Goal: Task Accomplishment & Management: Use online tool/utility

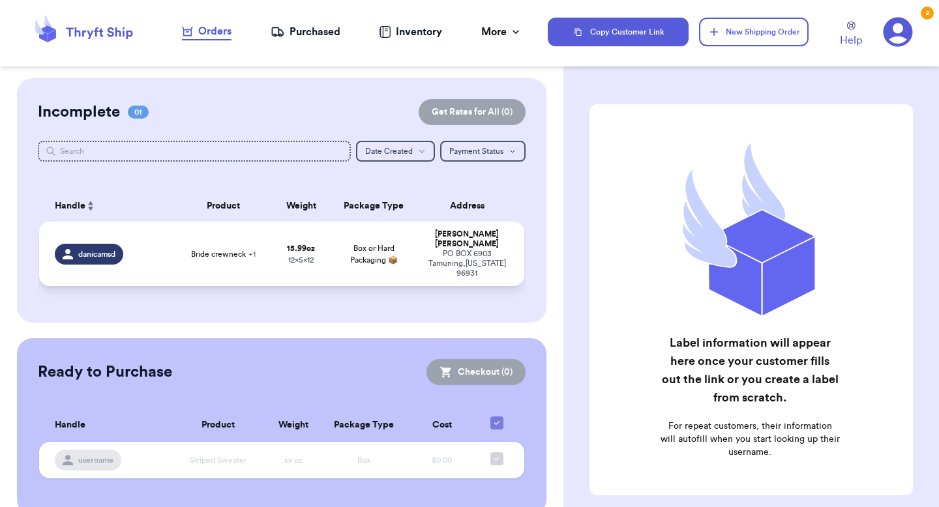
click at [285, 242] on td "15.99 oz 12 x 5 x 12" at bounding box center [301, 254] width 58 height 65
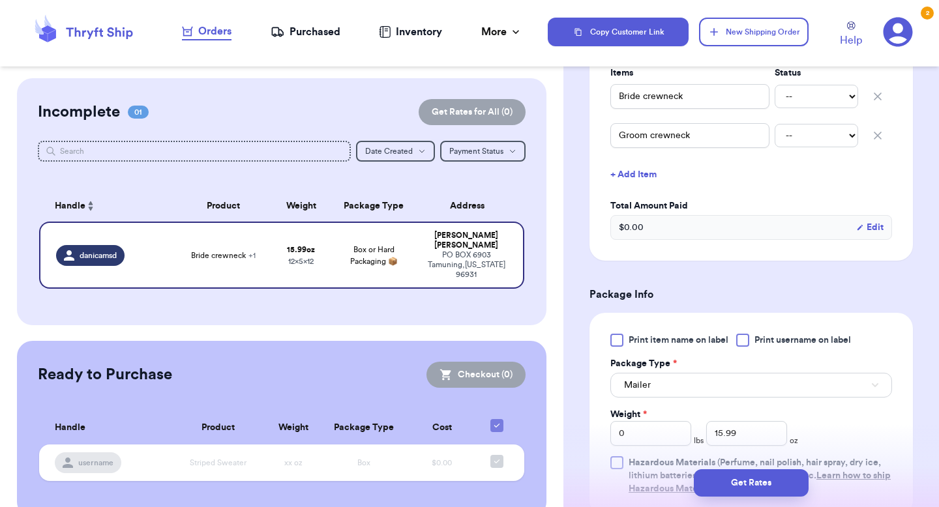
scroll to position [338, 0]
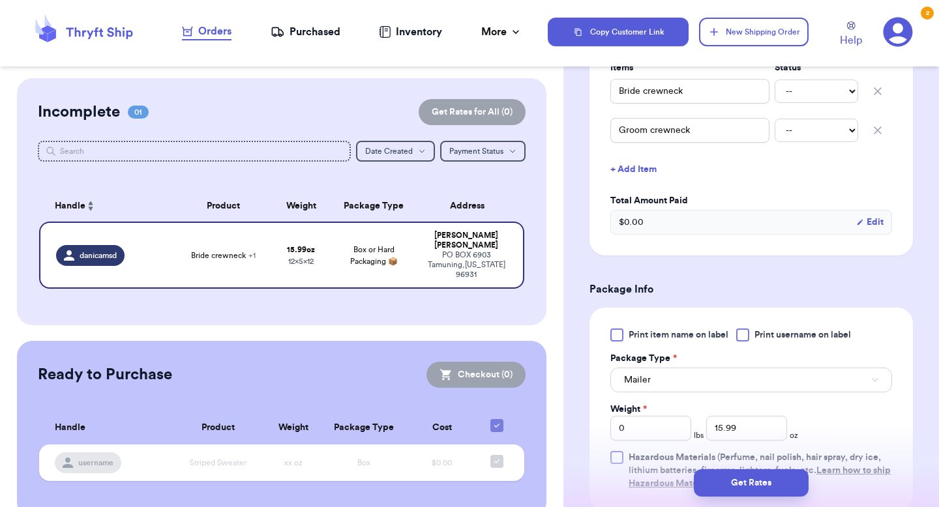
click at [705, 220] on div "$ 0.00 Edit" at bounding box center [752, 222] width 282 height 25
click at [650, 228] on div "$ 0.00 Edit" at bounding box center [752, 222] width 282 height 25
click at [879, 226] on button "Edit" at bounding box center [869, 222] width 27 height 13
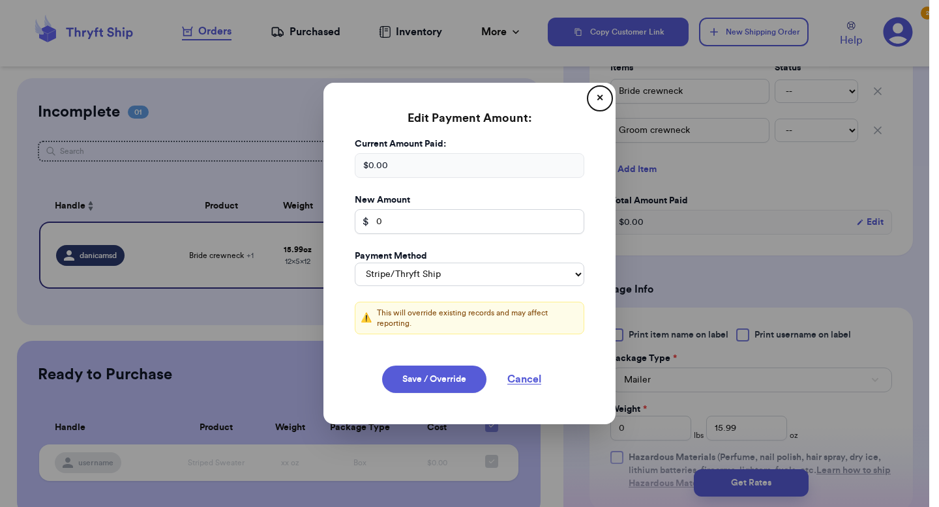
click at [402, 160] on div "$ 0.00" at bounding box center [470, 165] width 230 height 25
click at [386, 224] on input "0" at bounding box center [470, 221] width 230 height 25
click at [379, 166] on div "$ 0.00" at bounding box center [470, 165] width 230 height 25
click at [386, 167] on div "$ 0.00" at bounding box center [470, 165] width 230 height 25
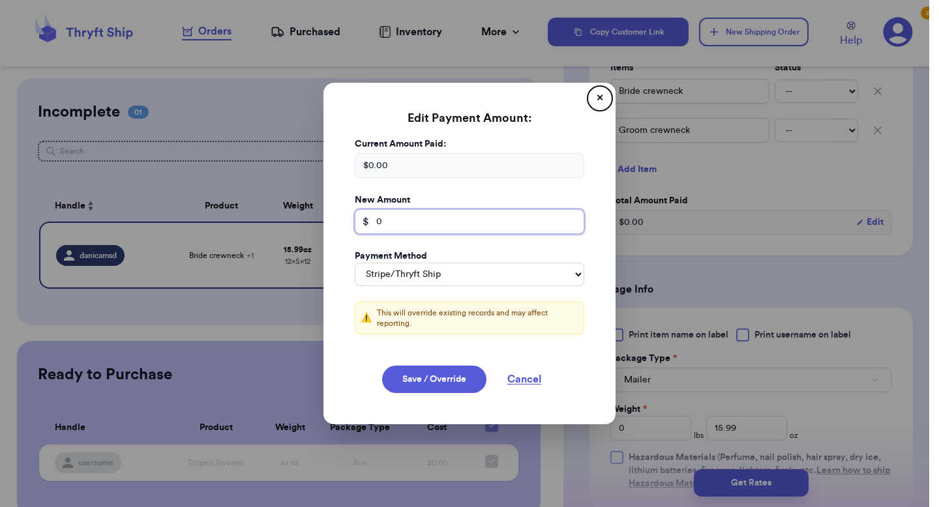
click at [401, 223] on input "0" at bounding box center [470, 221] width 230 height 25
type input "90"
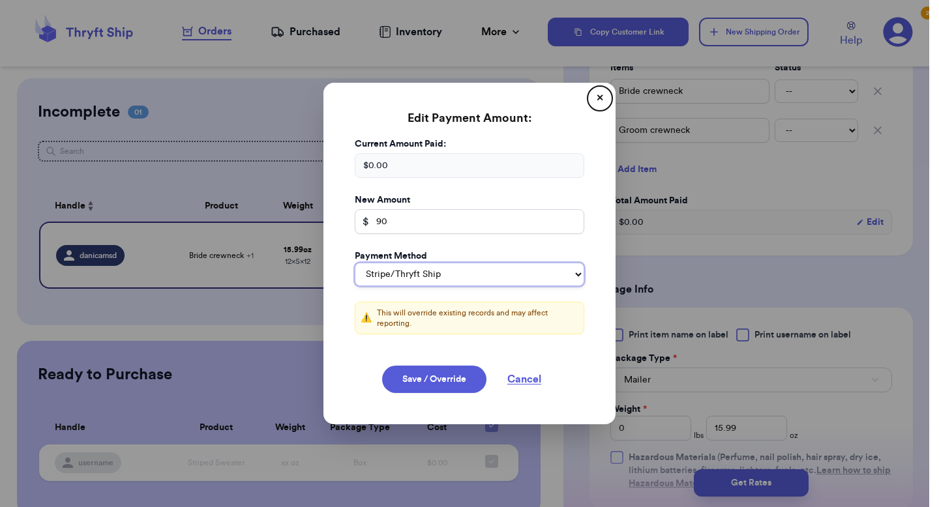
click at [472, 265] on select "Stripe/Thryft Ship Venmo Cash App PayPal Zelle Cash Other" at bounding box center [470, 274] width 230 height 23
select select "zelle"
click at [468, 385] on button "Save / Override" at bounding box center [434, 379] width 104 height 27
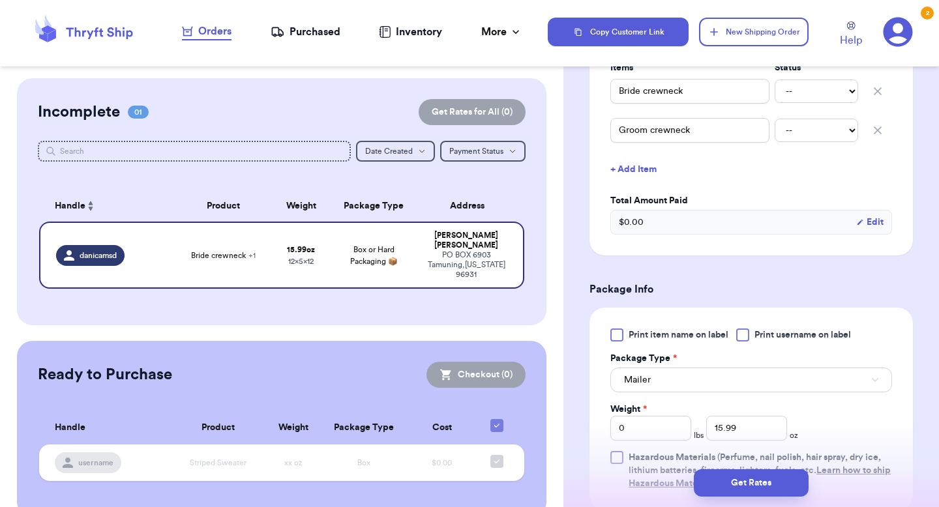
type input "90"
select select "zelle"
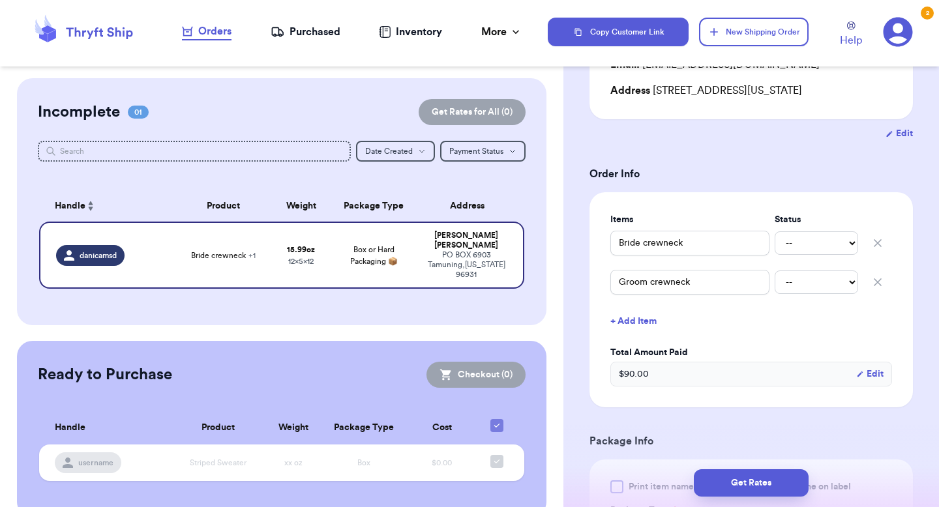
scroll to position [179, 0]
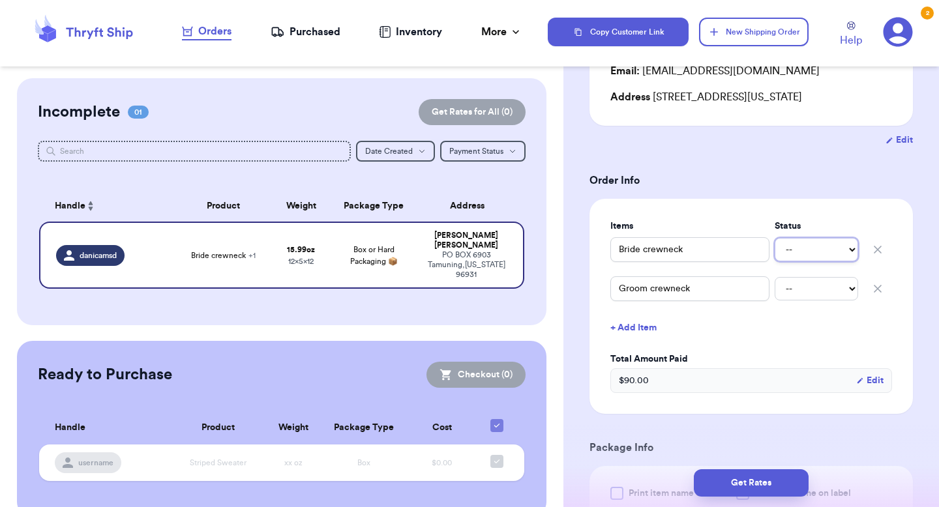
click at [815, 258] on select "-- Paid Owes" at bounding box center [816, 249] width 83 height 23
select select "paid"
click at [815, 287] on select "-- Paid Owes" at bounding box center [816, 288] width 83 height 23
select select "paid"
click at [800, 319] on button "+ Add Item" at bounding box center [751, 328] width 292 height 29
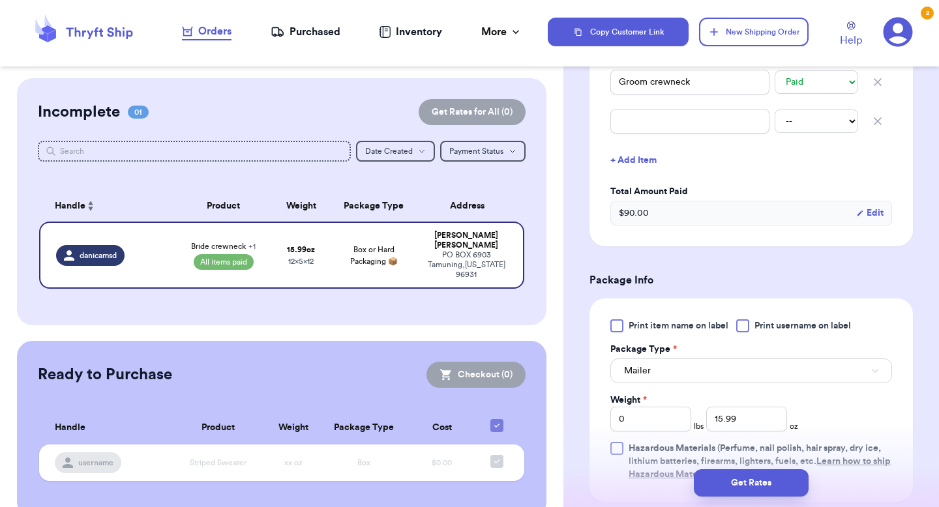
scroll to position [465, 0]
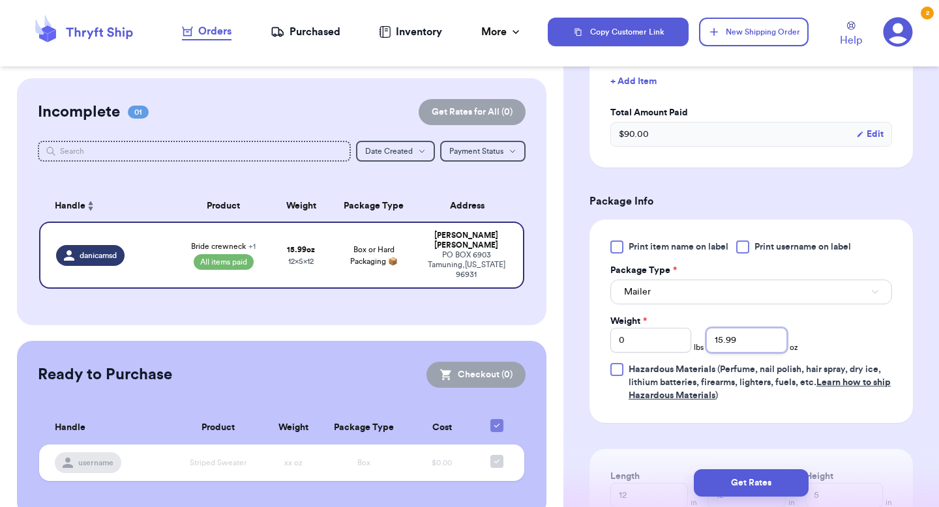
drag, startPoint x: 744, startPoint y: 343, endPoint x: 688, endPoint y: 337, distance: 56.5
click at [688, 337] on div "Weight * 0 lbs 15.99 oz" at bounding box center [705, 334] width 188 height 38
type input "35"
click at [834, 342] on div "Print item name on label Print username on label Package Type * Mailer Weight *…" at bounding box center [752, 322] width 282 height 162
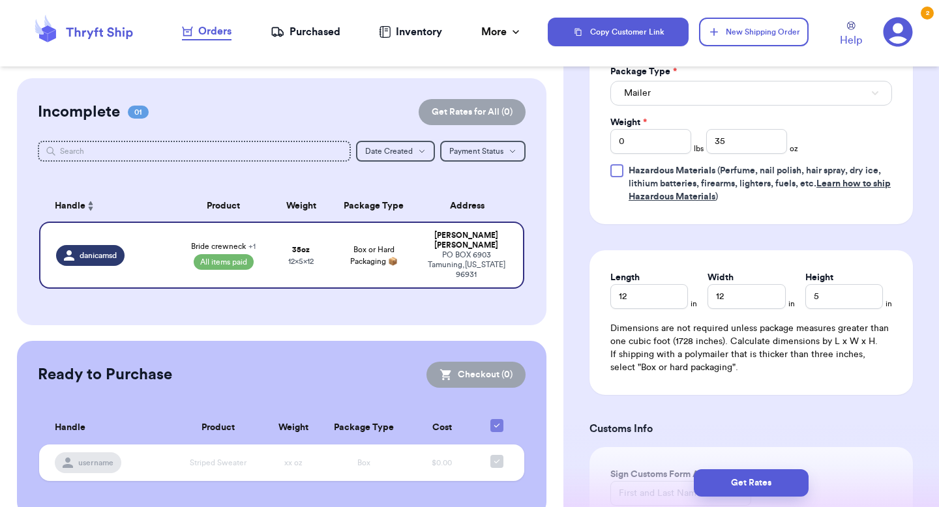
scroll to position [679, 0]
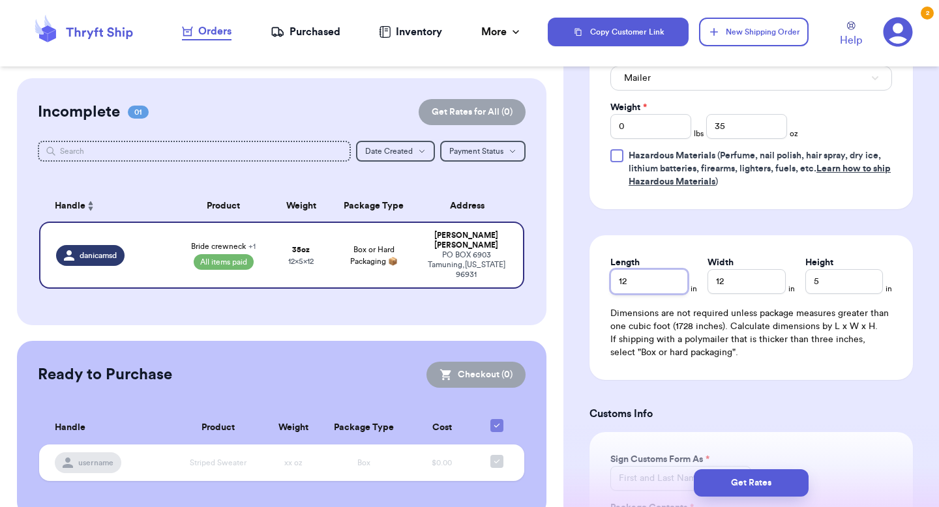
click at [641, 284] on input "12" at bounding box center [650, 281] width 78 height 25
click at [751, 286] on input "12" at bounding box center [747, 281] width 78 height 25
click at [632, 275] on input "15" at bounding box center [650, 281] width 78 height 25
click at [643, 280] on input "15" at bounding box center [650, 281] width 78 height 25
type input "13"
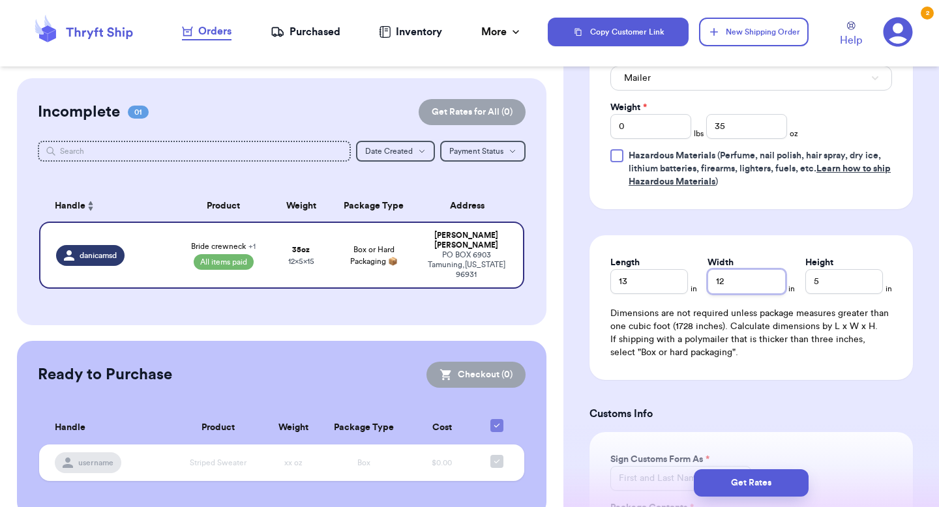
click at [745, 286] on input "12" at bounding box center [747, 281] width 78 height 25
type input "11"
click at [651, 282] on input "13" at bounding box center [650, 281] width 78 height 25
type input "14"
click at [819, 284] on input "5" at bounding box center [845, 281] width 78 height 25
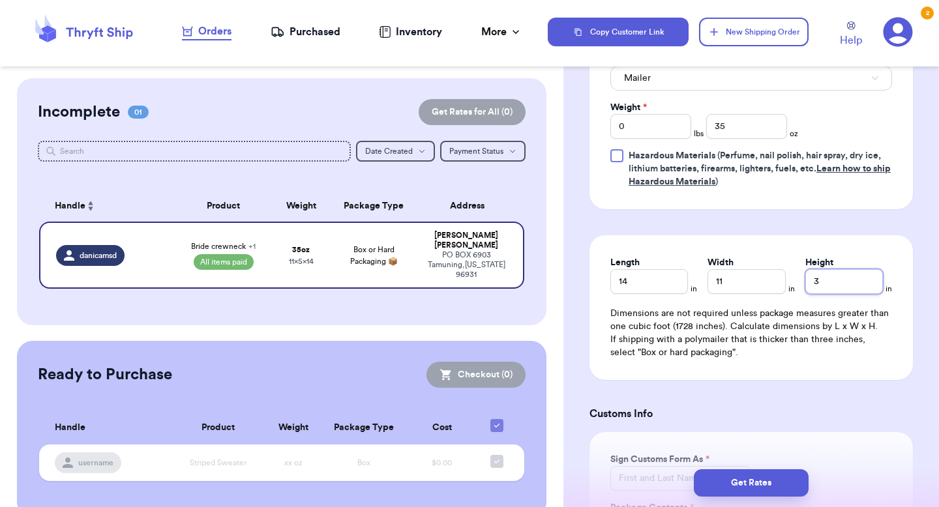
type input "3"
click at [823, 364] on div "Length 14 in Width 11 in Height 3 in Dimensions are not required unless package…" at bounding box center [752, 307] width 324 height 145
click at [822, 365] on div "Length 14 in Width 11 in Height 3 in Dimensions are not required unless package…" at bounding box center [752, 307] width 324 height 145
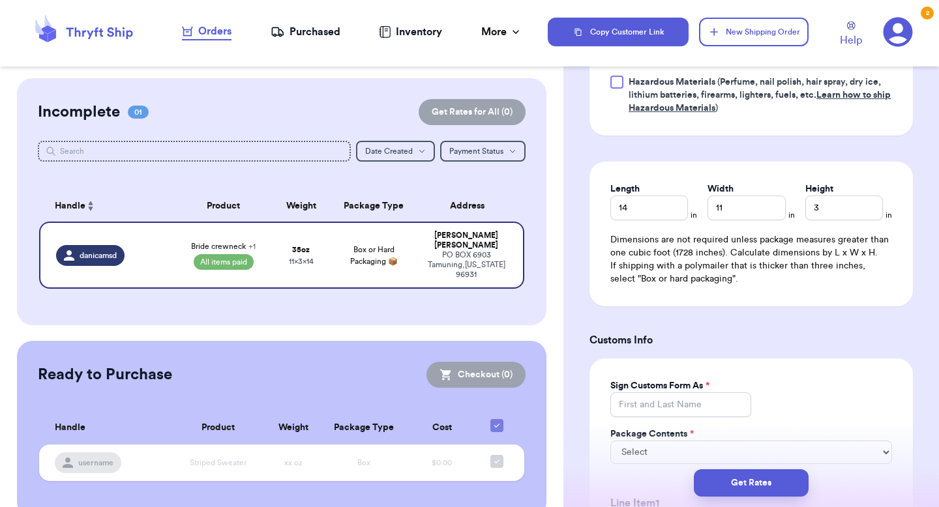
scroll to position [754, 0]
click at [829, 204] on input "3" at bounding box center [845, 206] width 78 height 25
type input "4"
click at [751, 318] on form "Shipping Information Delete Label Customer Info Instagram Handle: danicamsd Nam…" at bounding box center [752, 145] width 324 height 1590
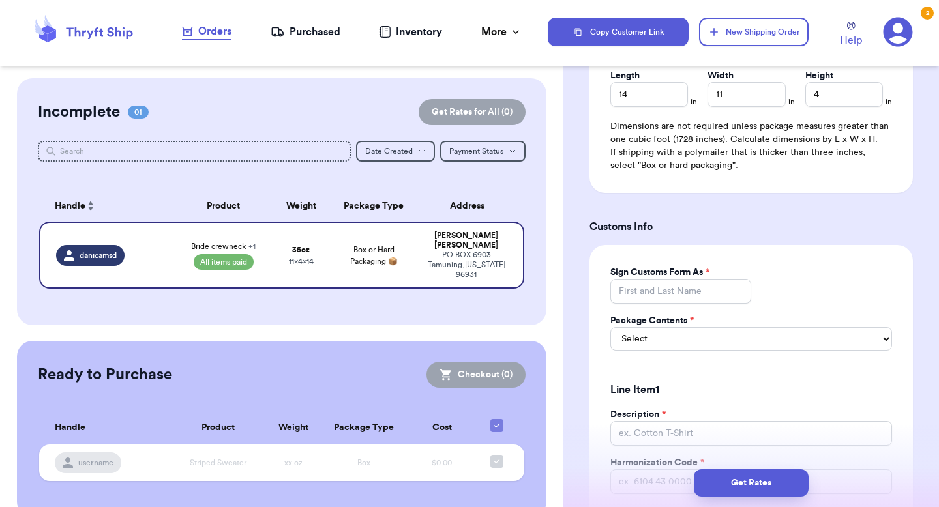
scroll to position [869, 0]
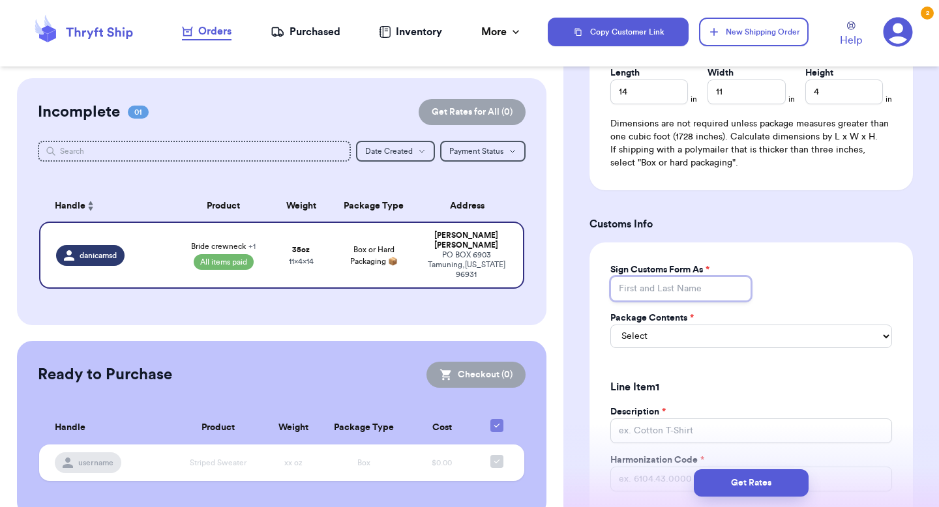
click at [701, 288] on input "Sign Customs Form As *" at bounding box center [681, 289] width 141 height 25
type input "[PERSON_NAME]"
click at [701, 337] on select "Select Merchandise Gift Documents" at bounding box center [752, 336] width 282 height 23
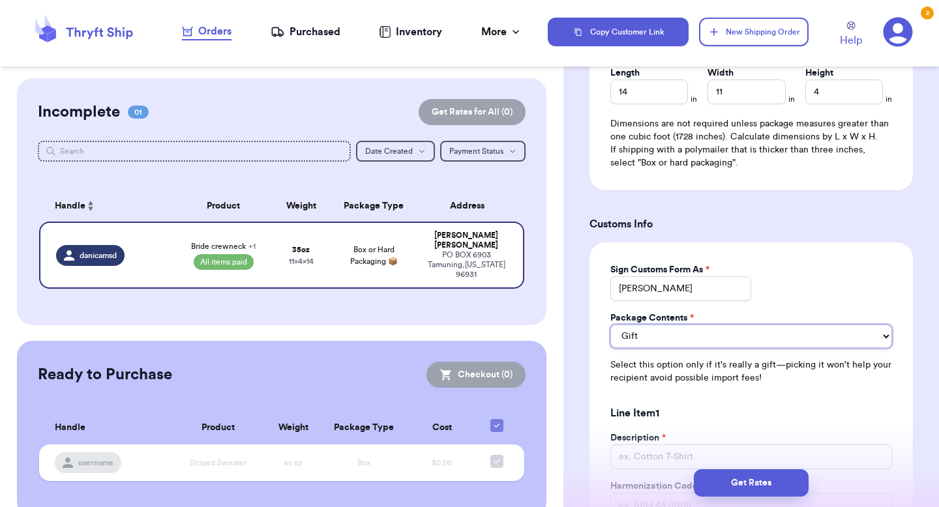
click at [680, 337] on select "Merchandise Gift Documents" at bounding box center [752, 336] width 282 height 23
select select "MERCHANDISE"
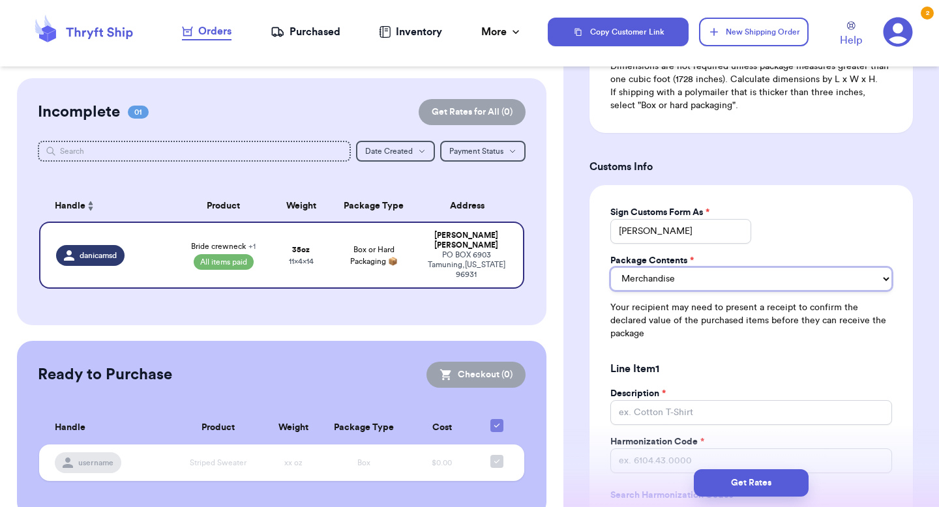
scroll to position [961, 0]
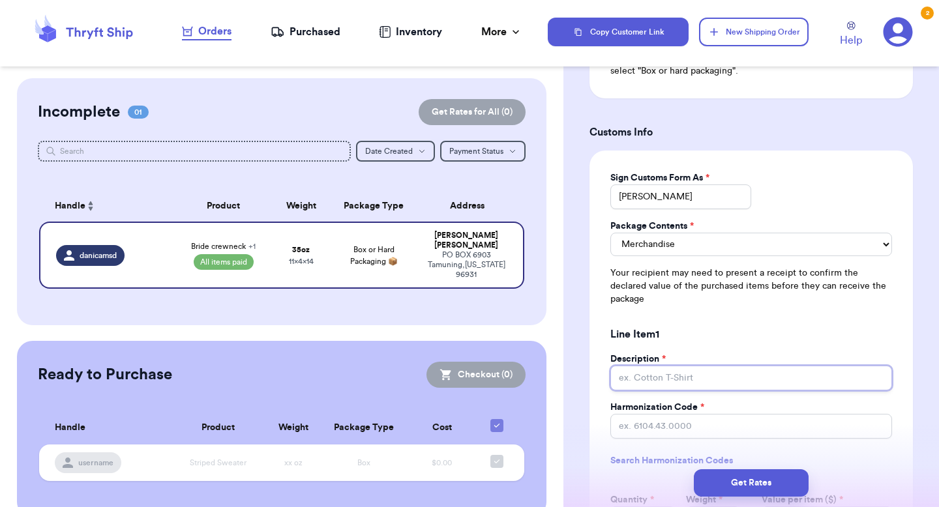
click at [682, 366] on input "Description *" at bounding box center [752, 378] width 282 height 25
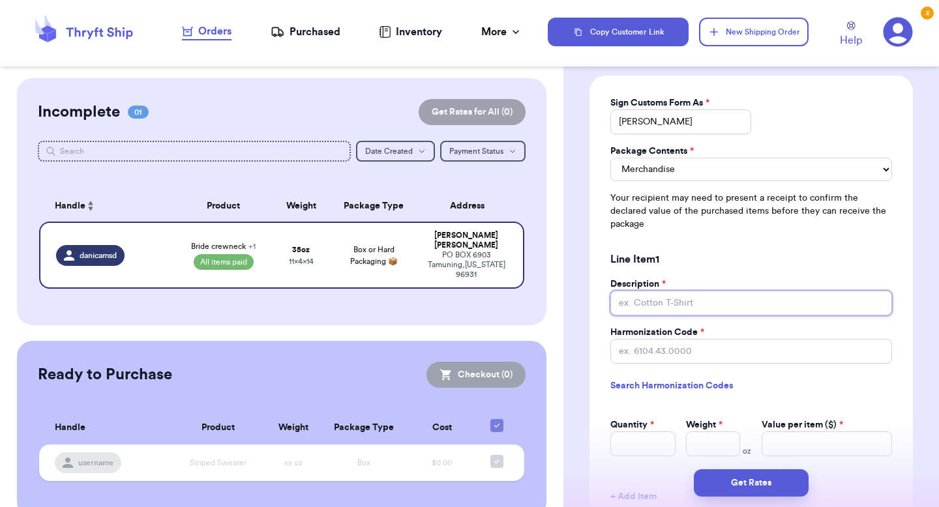
scroll to position [1063, 0]
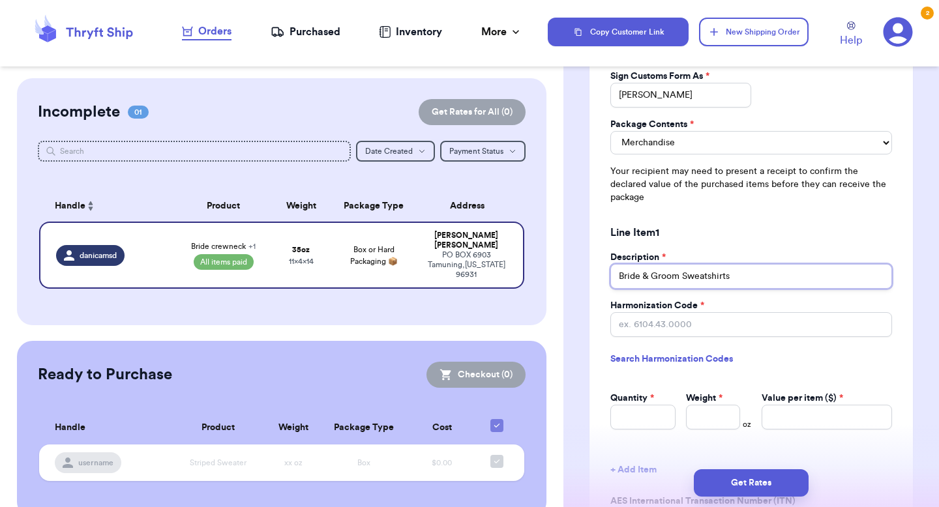
type input "Bride & Groom Sweatshirts"
click at [679, 318] on input "Harmonization Code *" at bounding box center [752, 324] width 282 height 25
click at [666, 318] on input "Harmonization Code *" at bounding box center [752, 324] width 282 height 25
paste input "6110.20"
type input "6110.20"
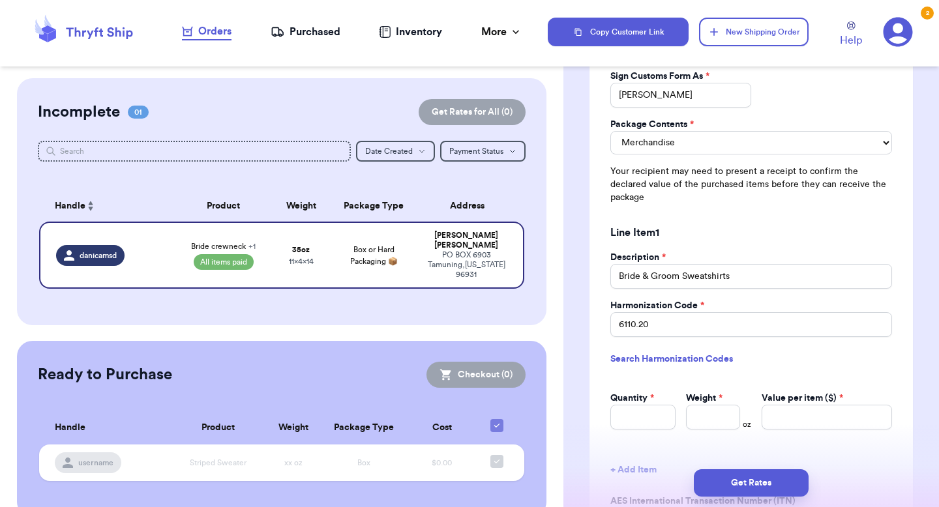
click at [698, 348] on link "Search Harmonization Codes" at bounding box center [752, 359] width 282 height 23
drag, startPoint x: 688, startPoint y: 314, endPoint x: 544, endPoint y: 313, distance: 143.5
click at [545, 314] on div "Customer Link New Order Incomplete 01 Get Rates for All ( 0 ) Get Rates for All…" at bounding box center [469, 253] width 939 height 507
paste input "6207.99"
type input "6207.99"
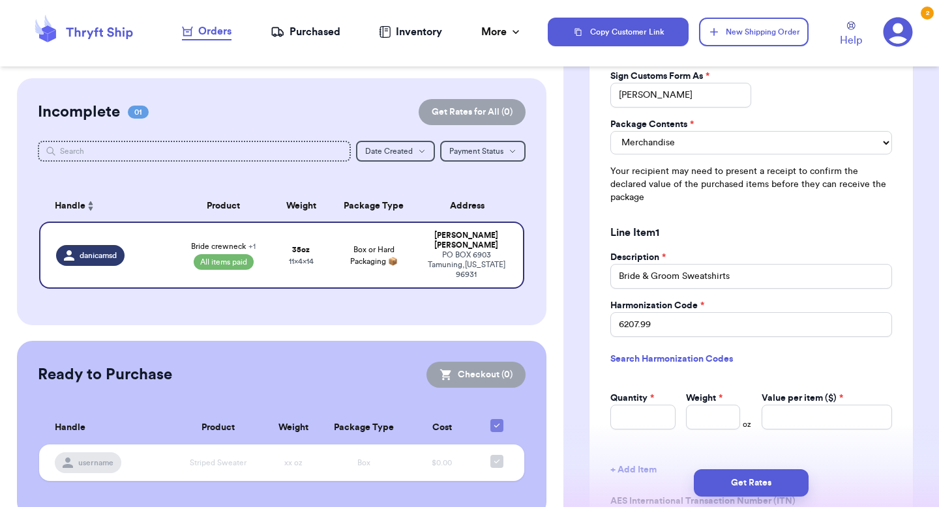
click at [781, 348] on link "Search Harmonization Codes" at bounding box center [752, 359] width 282 height 23
click at [658, 406] on input "Quantity *" at bounding box center [643, 417] width 65 height 25
type input "1"
type input "2"
click at [724, 431] on div "Sign Customs Form As * [PERSON_NAME] Package Contents * Merchandise Gift Docume…" at bounding box center [752, 326] width 324 height 554
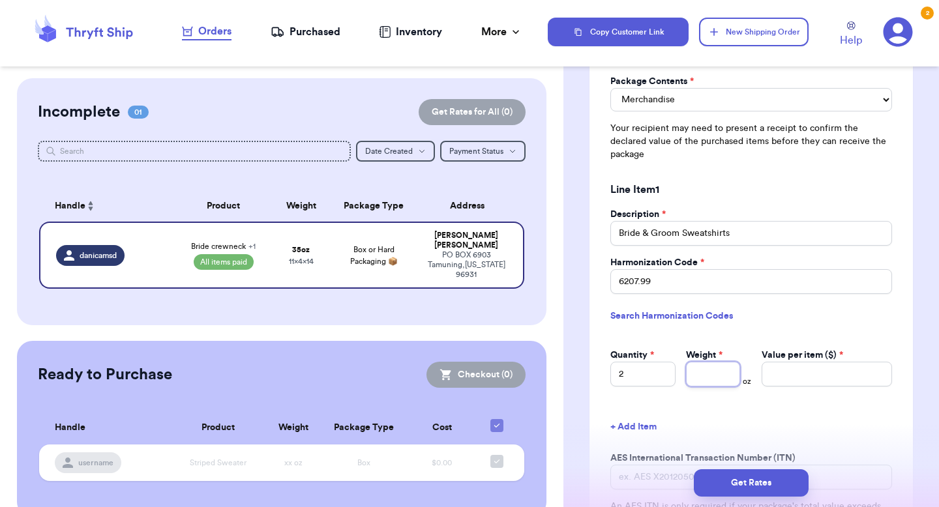
scroll to position [1117, 0]
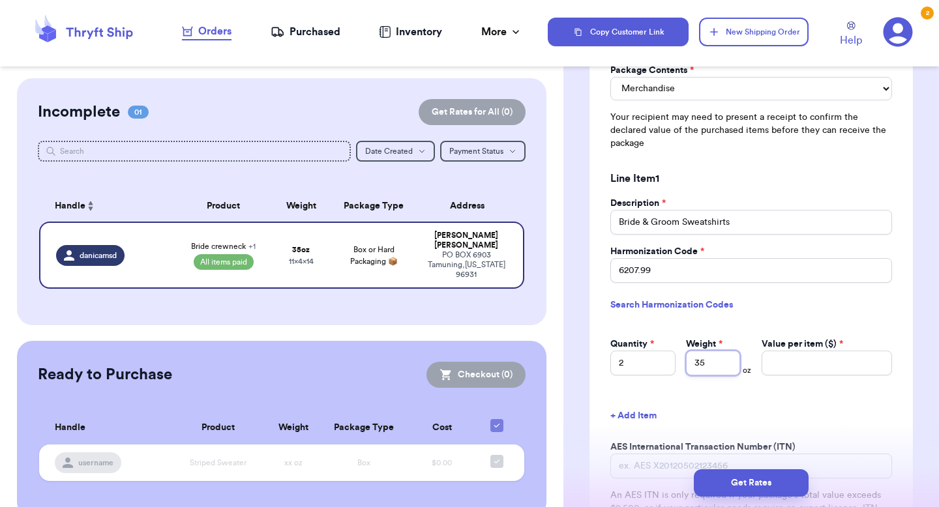
type input "35"
click at [813, 376] on div "Sign Customs Form As * [PERSON_NAME] Package Contents * Merchandise Gift Docume…" at bounding box center [752, 272] width 324 height 554
click at [802, 354] on input "Value per item ($) *" at bounding box center [827, 363] width 130 height 25
type input "45"
click at [841, 402] on button "+ Add Item" at bounding box center [751, 416] width 292 height 29
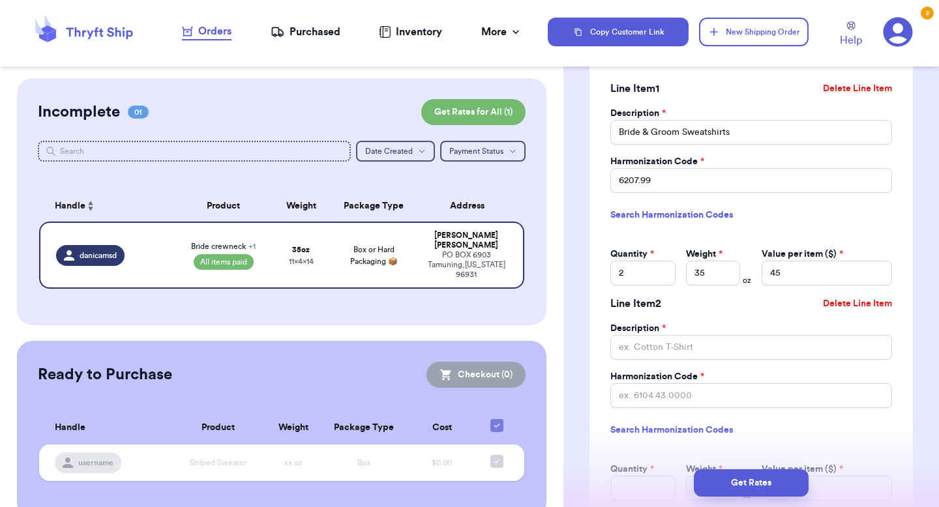
scroll to position [1203, 0]
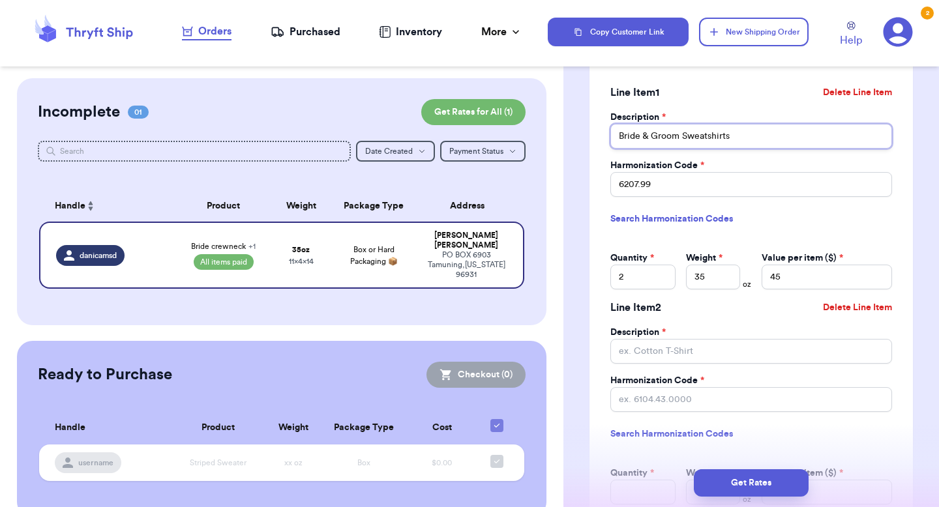
drag, startPoint x: 684, startPoint y: 128, endPoint x: 645, endPoint y: 127, distance: 38.5
click at [645, 127] on input "Bride & Groom Sweatshirts" at bounding box center [752, 136] width 282 height 25
click at [697, 127] on input "Bride Sweatshirts" at bounding box center [752, 136] width 282 height 25
type input "Bride Sweatshirt"
click at [654, 344] on input "Description *" at bounding box center [752, 351] width 282 height 25
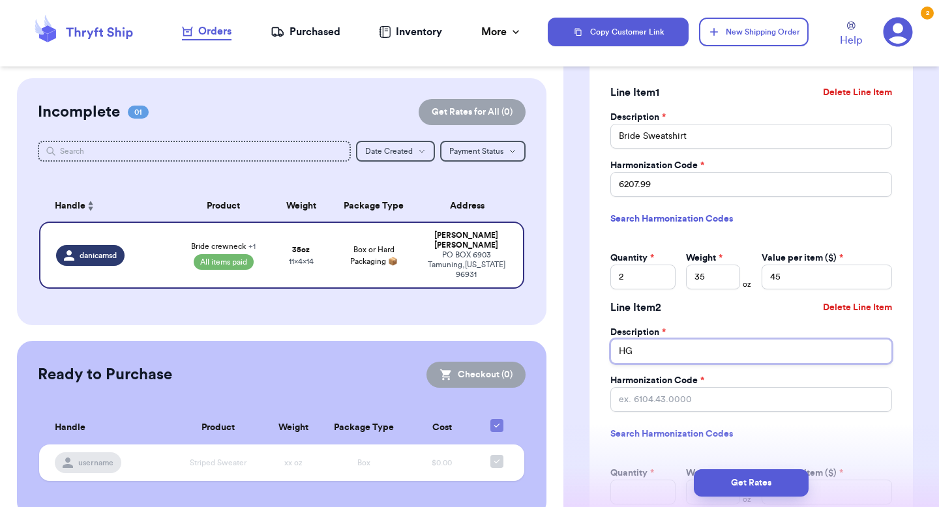
type input "H"
type input "Groom Sweatshirt"
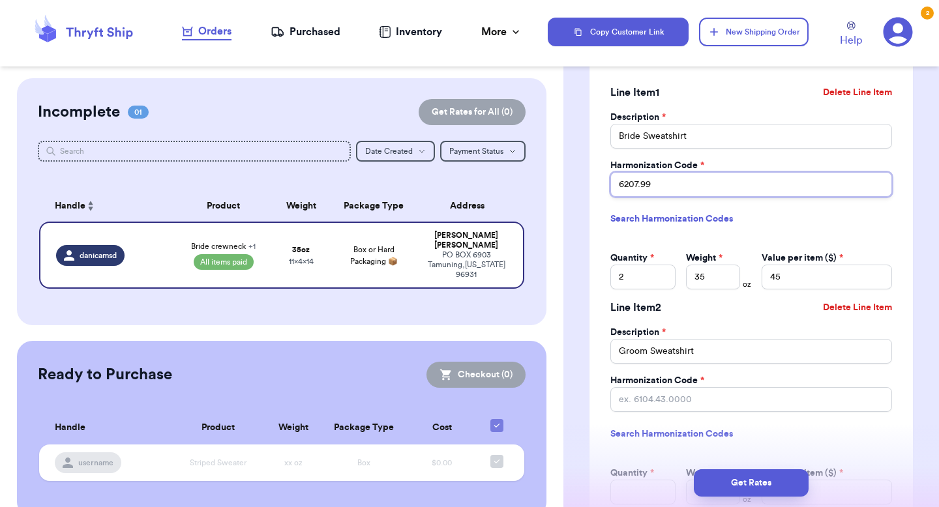
drag, startPoint x: 631, startPoint y: 170, endPoint x: 569, endPoint y: 170, distance: 61.3
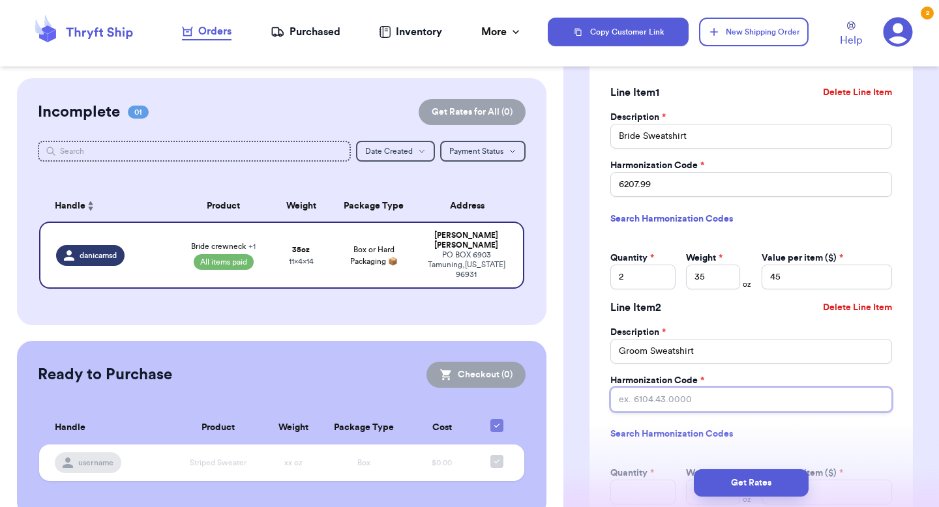
click at [677, 390] on input "Harmonization Code *" at bounding box center [752, 399] width 282 height 25
paste input "6207.99"
type input "6207.99"
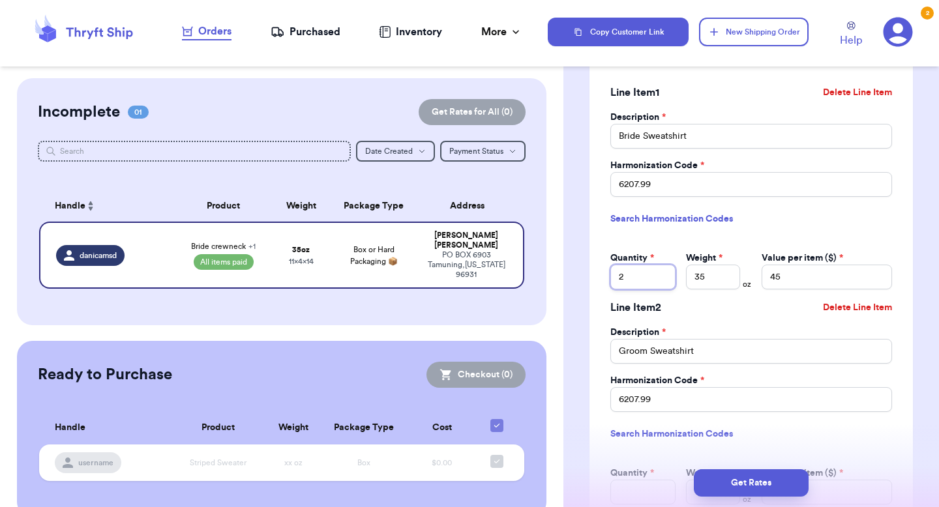
click at [641, 271] on input "2" at bounding box center [643, 277] width 65 height 25
type input "1"
click at [798, 270] on input "45" at bounding box center [827, 277] width 130 height 25
click at [796, 299] on div "Line Item 2 Delete Line Item" at bounding box center [752, 308] width 282 height 37
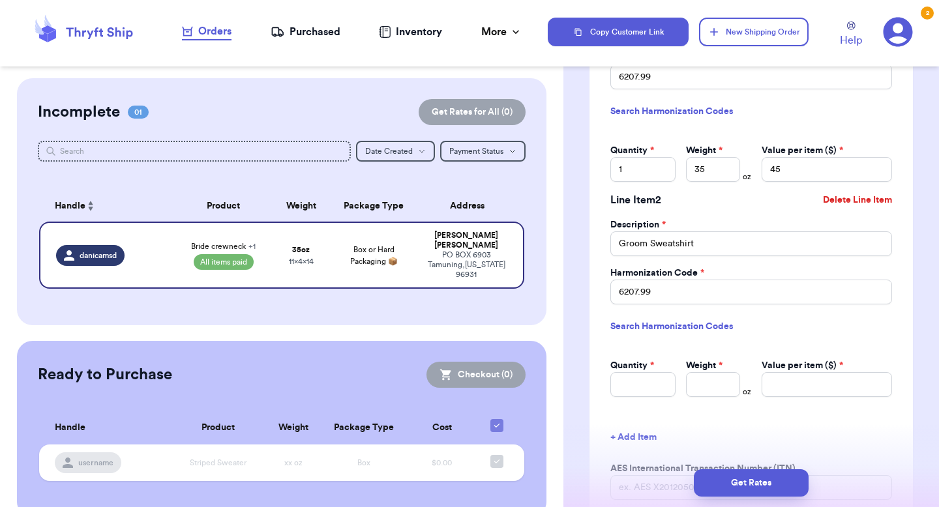
scroll to position [1340, 0]
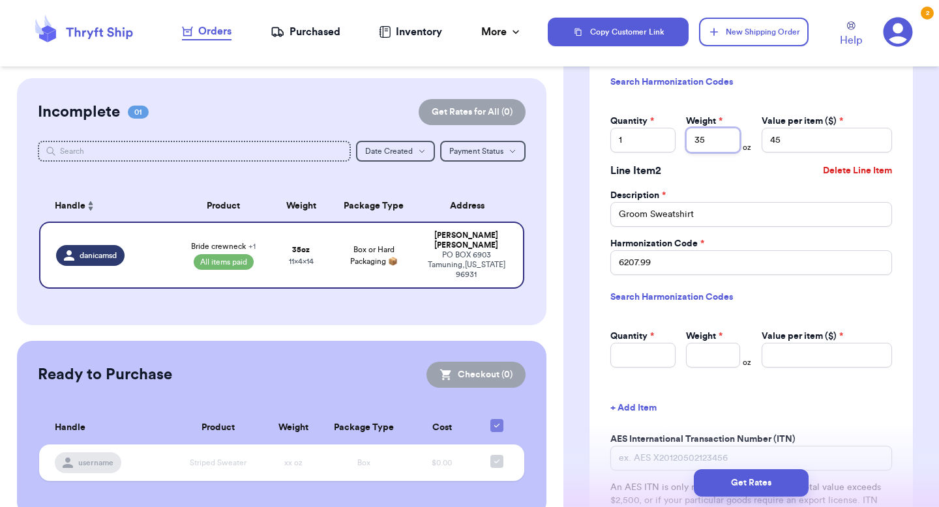
click at [715, 129] on input "35" at bounding box center [713, 140] width 54 height 25
type input "3"
type input "17.5"
click at [707, 343] on input "Weight *" at bounding box center [713, 355] width 54 height 25
type input "17.5"
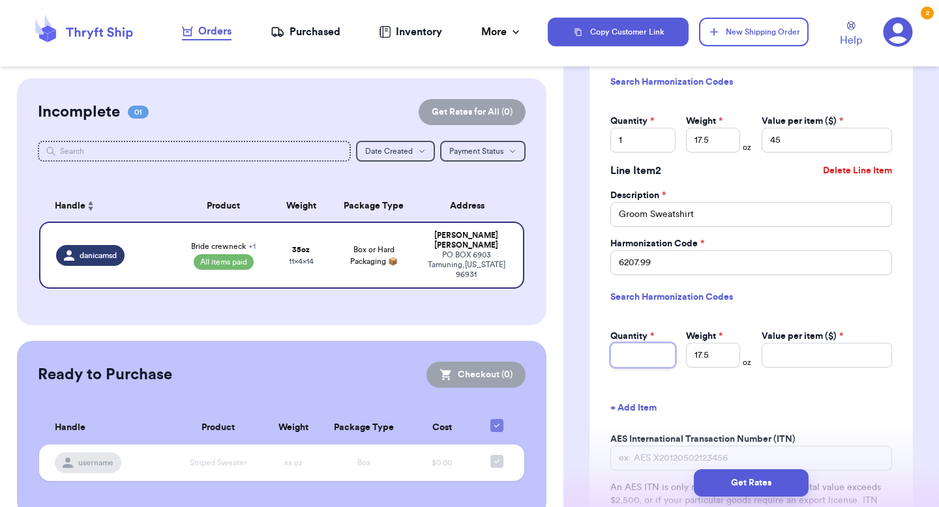
click at [639, 343] on input "Quantity *" at bounding box center [643, 355] width 65 height 25
type input "1"
click at [827, 343] on input "Value per item ($) *" at bounding box center [827, 355] width 130 height 25
type input "5"
type input "45"
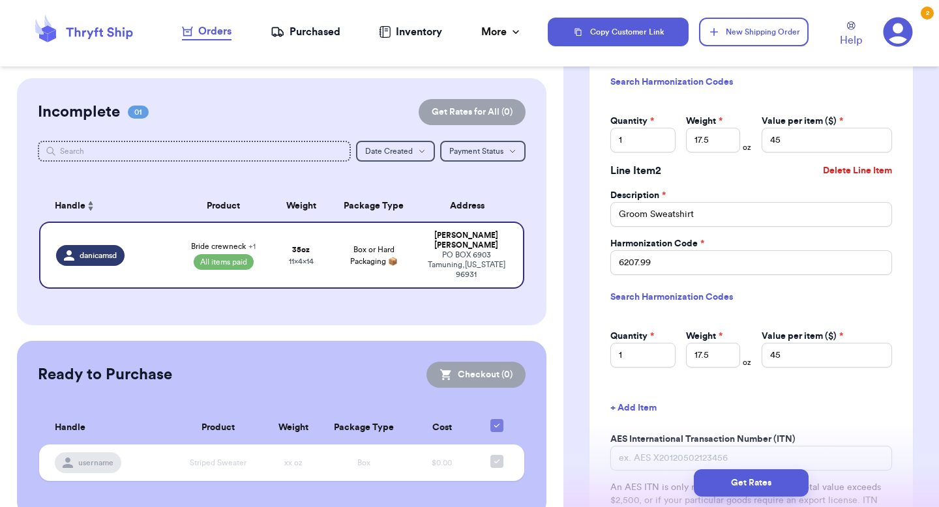
click at [824, 365] on div "Sign Customs Form As * [PERSON_NAME] Package Contents * Merchandise Gift Docume…" at bounding box center [752, 157] width 324 height 770
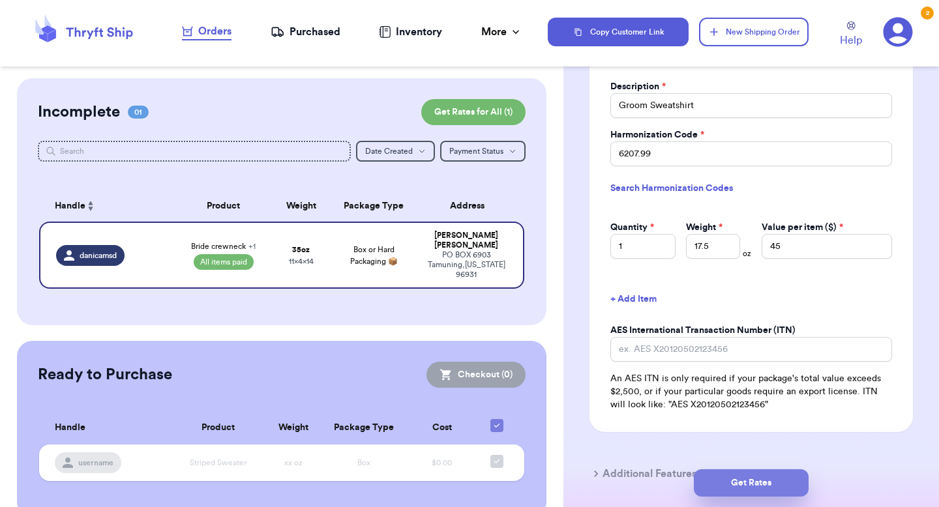
click at [776, 483] on button "Get Rates" at bounding box center [751, 483] width 115 height 27
type input "2"
type input "3"
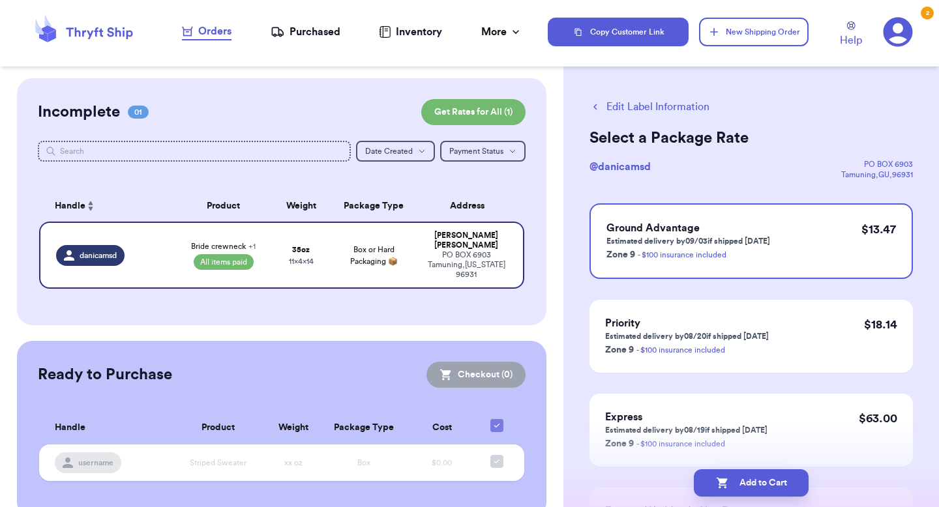
scroll to position [0, 0]
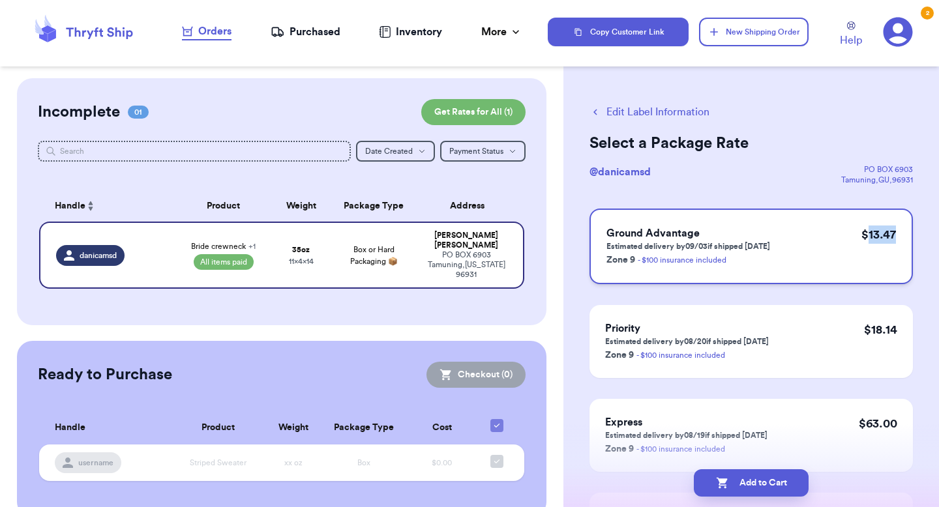
drag, startPoint x: 901, startPoint y: 240, endPoint x: 869, endPoint y: 237, distance: 32.7
click at [869, 237] on div "Ground Advantage Estimated delivery by 09/03 if shipped [DATE] Zone 9 - $100 in…" at bounding box center [752, 247] width 324 height 76
copy p "13.47"
click at [783, 489] on button "Add to Cart" at bounding box center [751, 483] width 115 height 27
checkbox input "true"
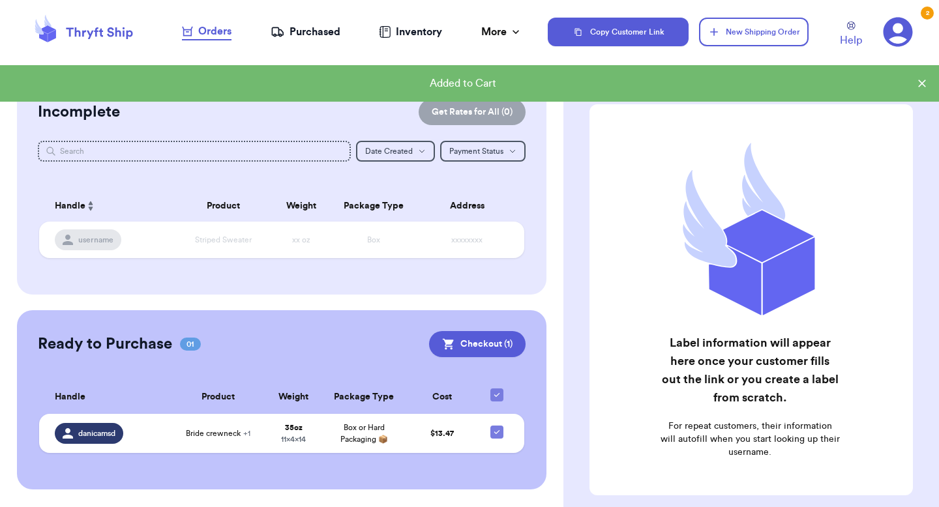
click at [903, 43] on icon at bounding box center [898, 32] width 29 height 29
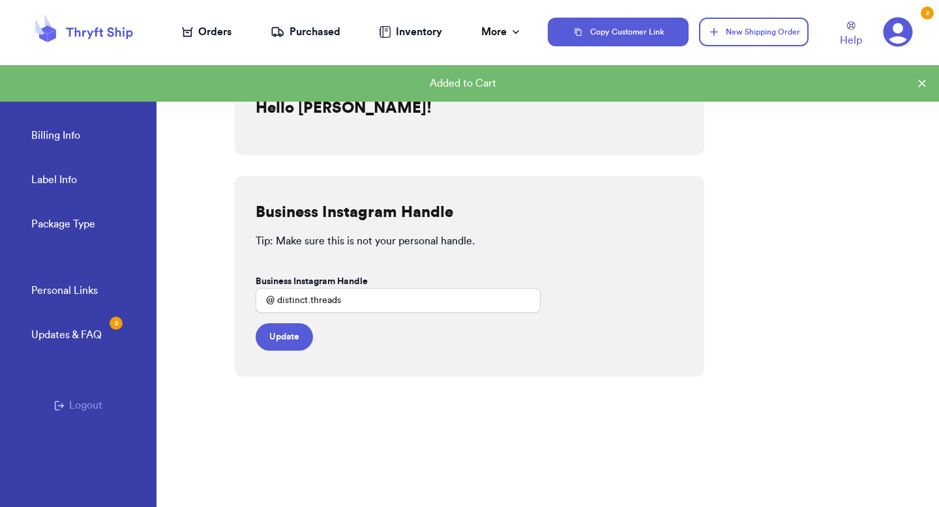
click at [74, 134] on link "Billing Info" at bounding box center [55, 137] width 49 height 18
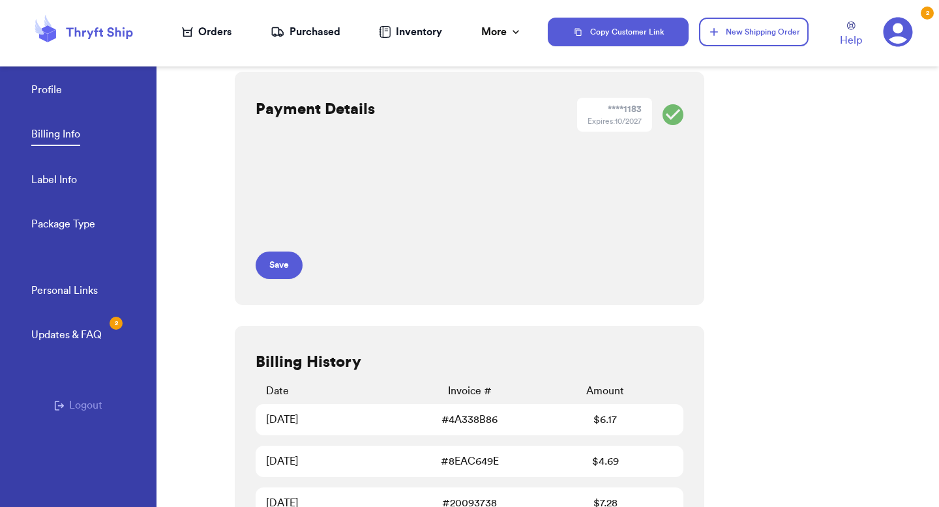
scroll to position [26, 0]
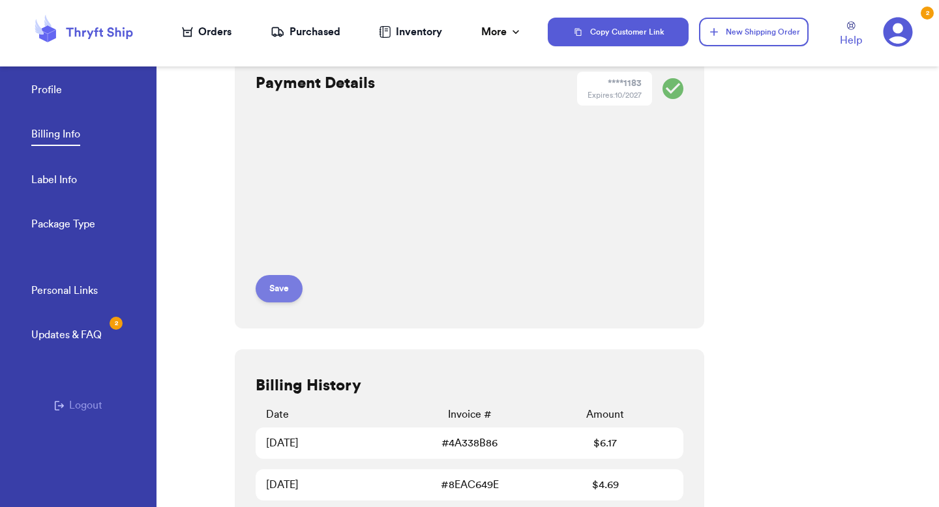
click at [274, 286] on button "Save" at bounding box center [279, 288] width 47 height 27
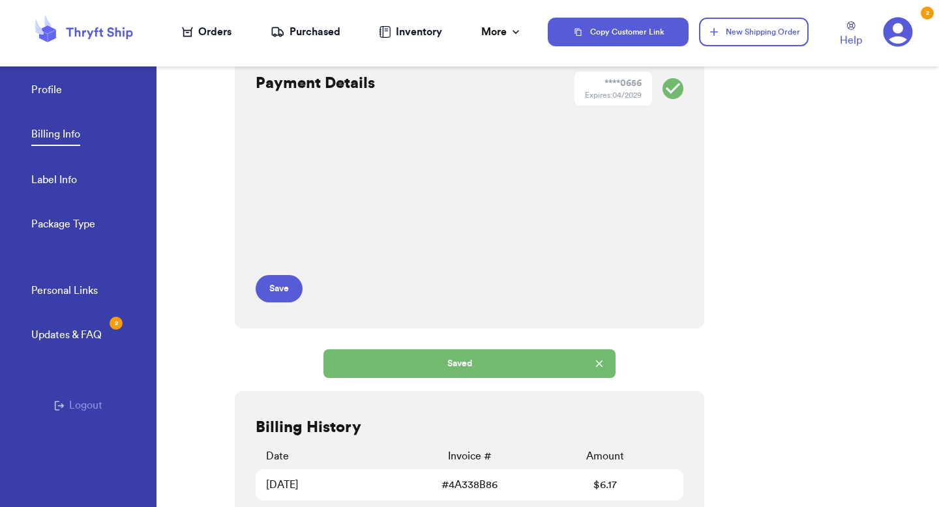
click at [198, 29] on div "Orders" at bounding box center [207, 32] width 50 height 16
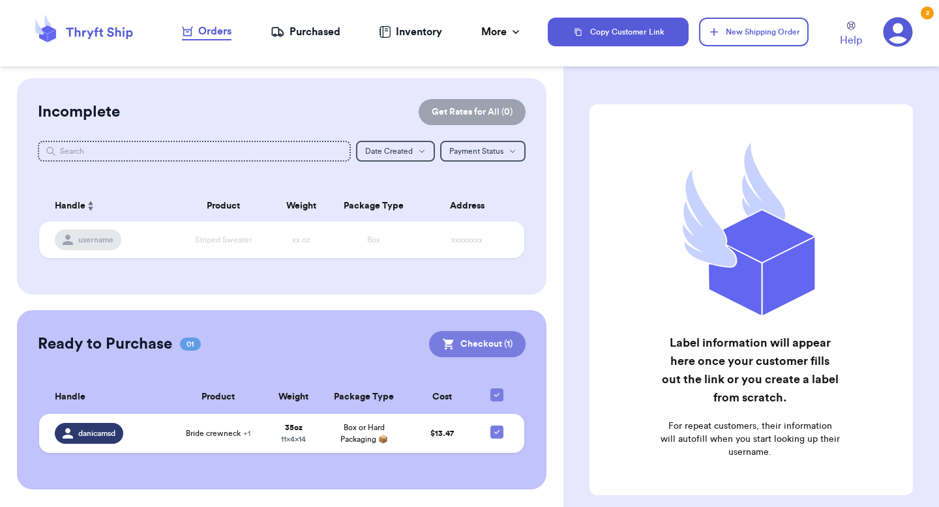
click at [465, 340] on button "Checkout ( 1 )" at bounding box center [477, 344] width 97 height 26
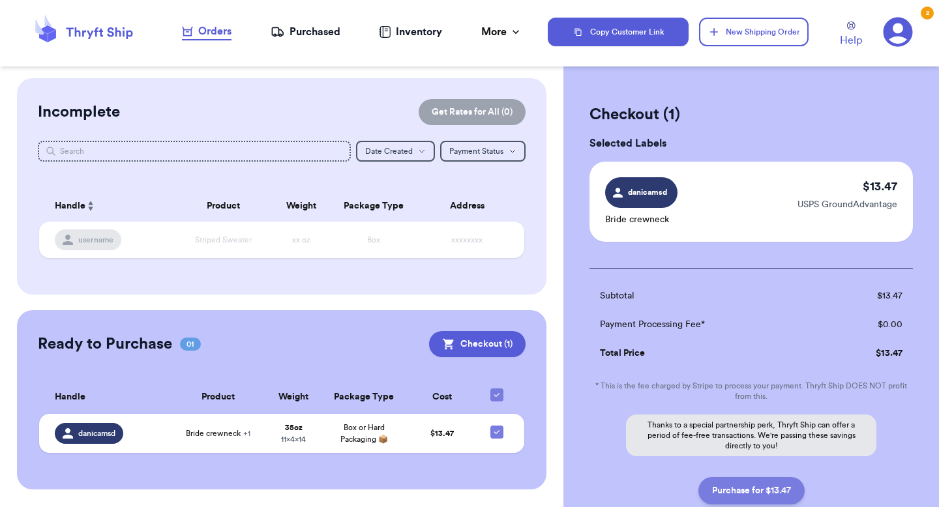
click at [770, 487] on button "Purchase for $13.47" at bounding box center [752, 490] width 106 height 27
checkbox input "false"
checkbox input "true"
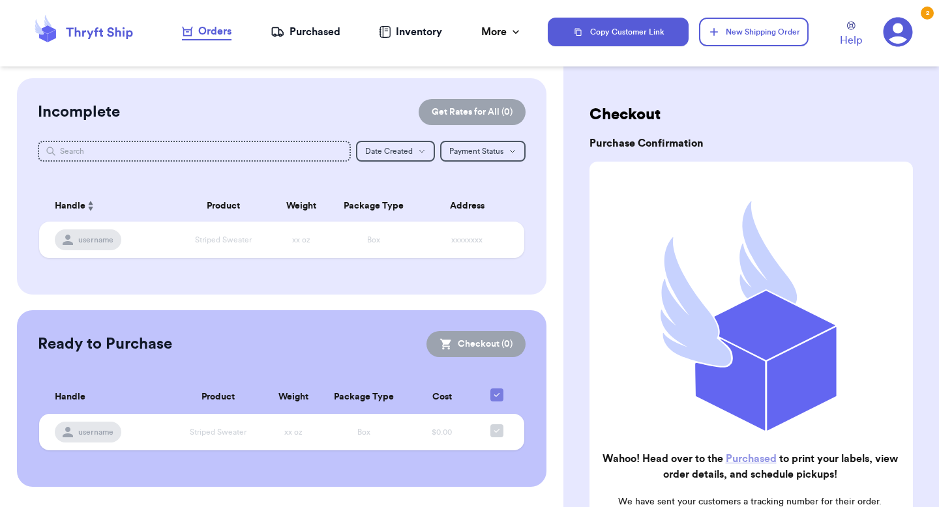
click at [295, 31] on div "Purchased" at bounding box center [306, 32] width 70 height 16
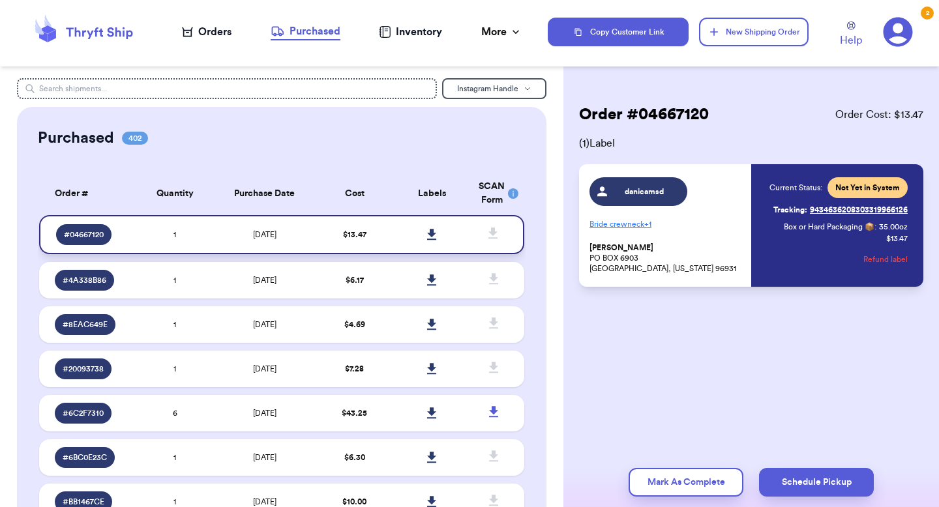
click at [429, 232] on icon at bounding box center [432, 235] width 10 height 12
